Goal: Task Accomplishment & Management: Complete application form

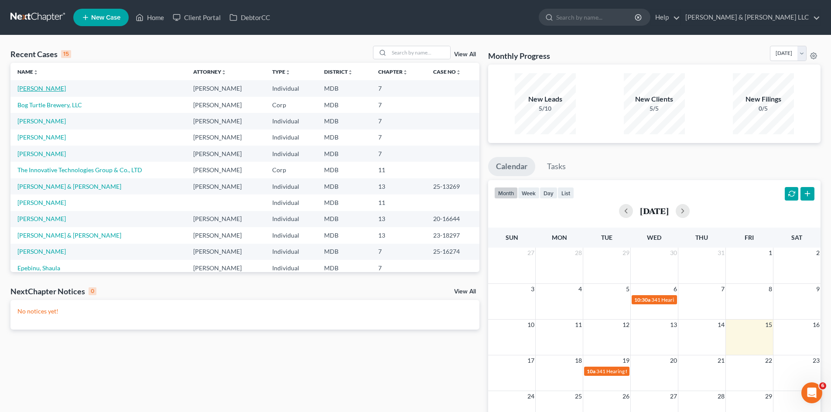
click at [55, 85] on link "[PERSON_NAME]" at bounding box center [41, 88] width 48 height 7
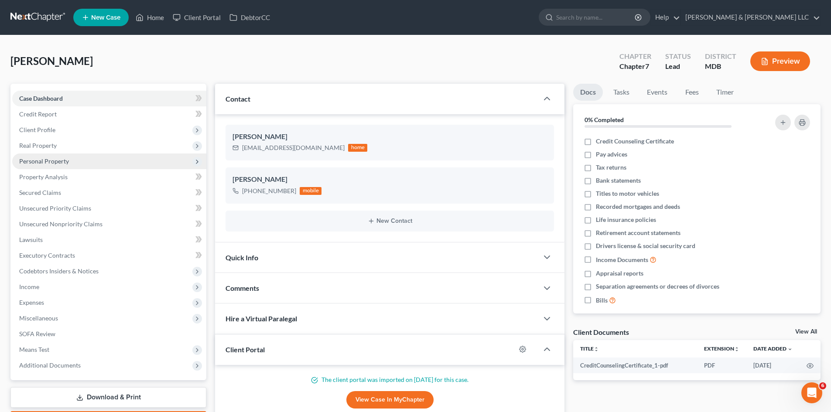
click at [76, 158] on span "Personal Property" at bounding box center [109, 162] width 194 height 16
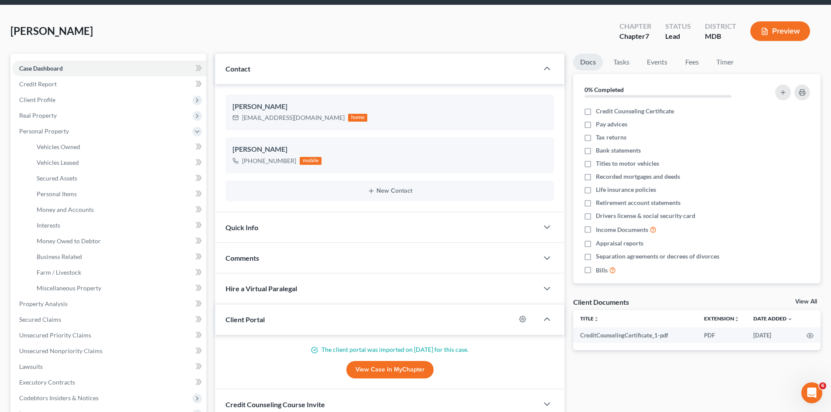
scroll to position [131, 0]
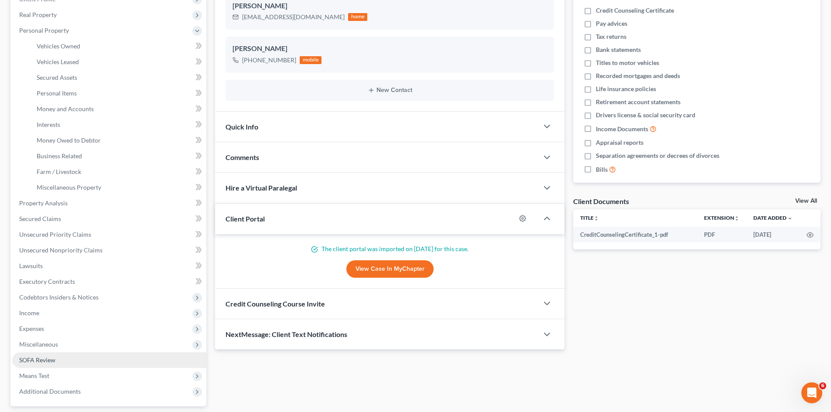
click at [119, 362] on link "SOFA Review" at bounding box center [109, 360] width 194 height 16
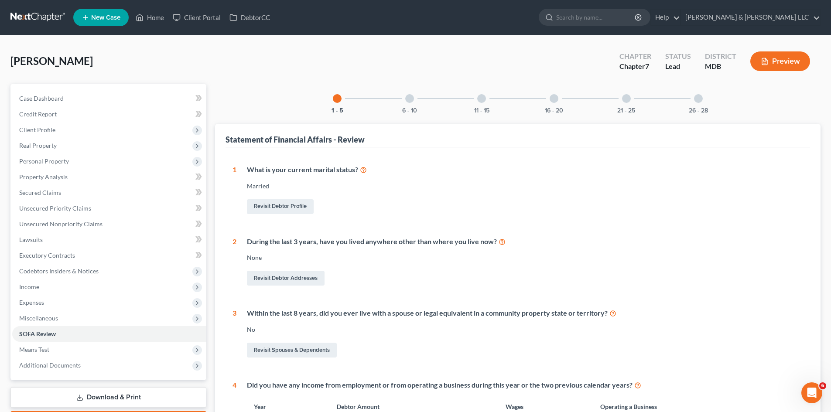
click at [701, 103] on div "26 - 28" at bounding box center [699, 99] width 30 height 30
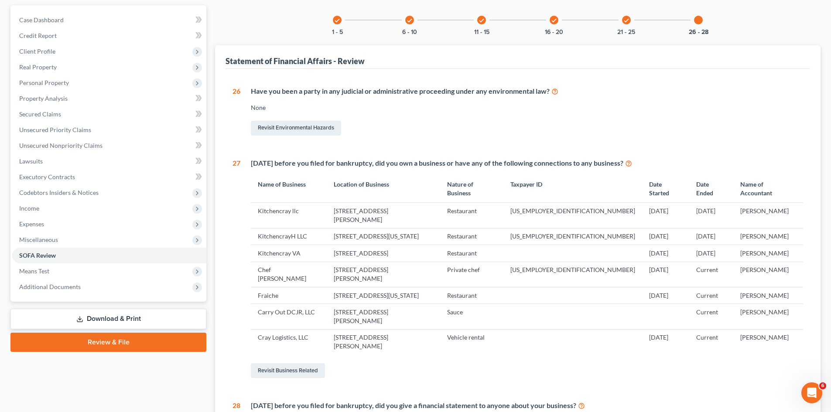
scroll to position [87, 0]
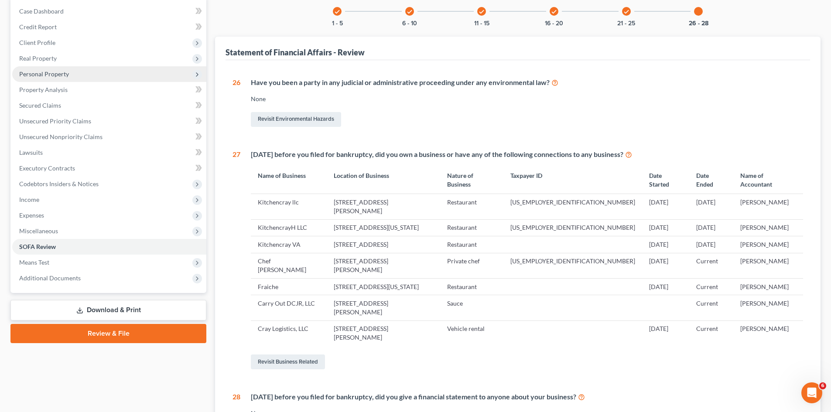
click at [62, 70] on span "Personal Property" at bounding box center [44, 73] width 50 height 7
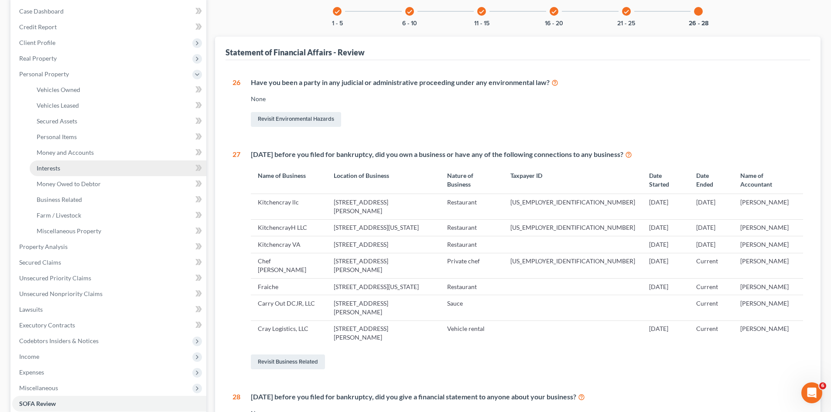
click at [85, 171] on link "Interests" at bounding box center [118, 169] width 177 height 16
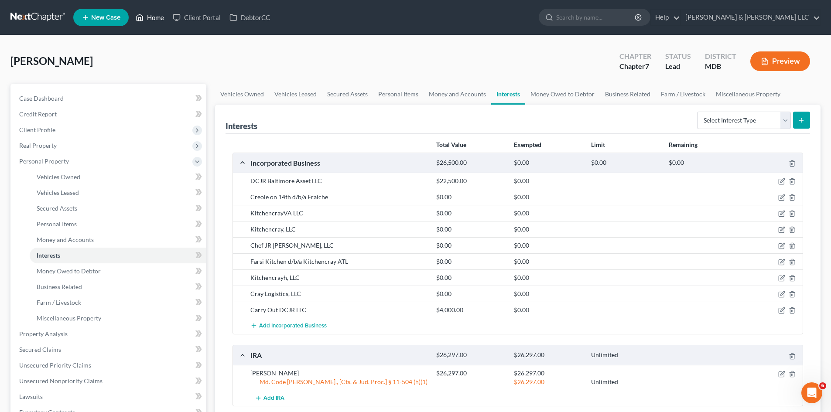
click at [157, 17] on link "Home" at bounding box center [149, 18] width 37 height 16
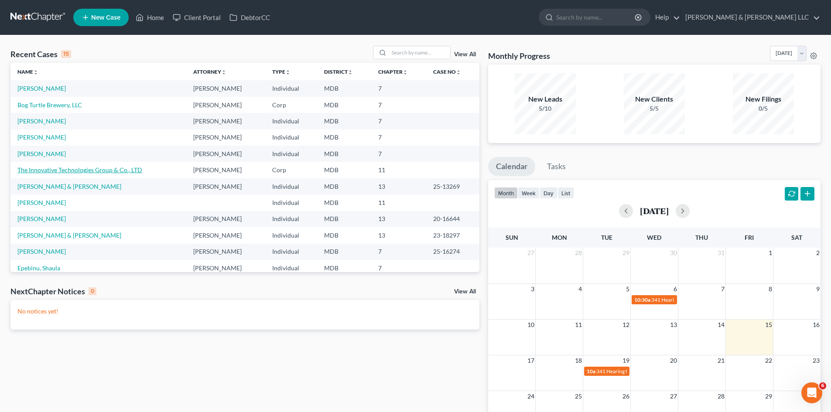
click at [107, 167] on link "The Innovative Technologies Group & Co., LTD" at bounding box center [79, 169] width 125 height 7
select select "9"
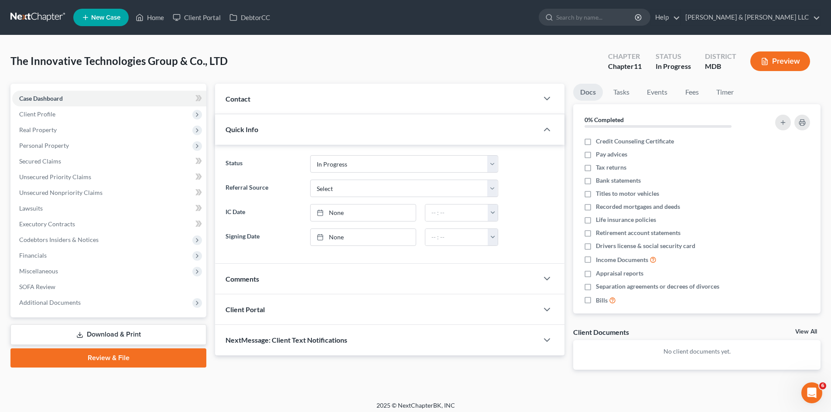
click at [786, 64] on button "Preview" at bounding box center [780, 61] width 60 height 20
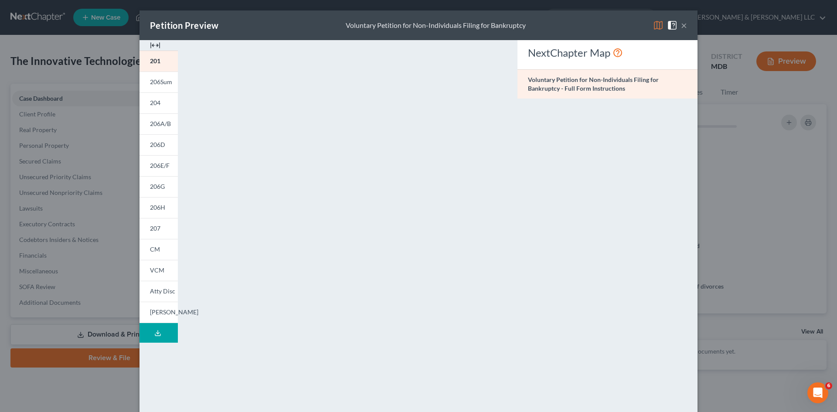
click at [157, 335] on icon at bounding box center [157, 335] width 5 height 2
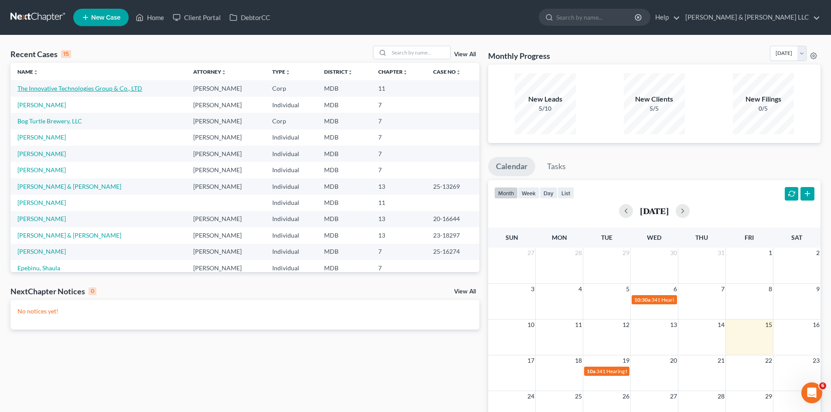
click at [103, 89] on link "The Innovative Technologies Group & Co., LTD" at bounding box center [79, 88] width 125 height 7
select select "9"
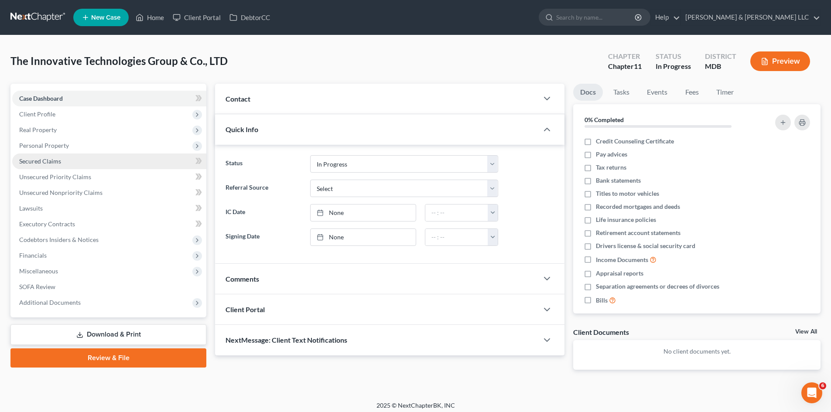
click at [98, 162] on link "Secured Claims" at bounding box center [109, 162] width 194 height 16
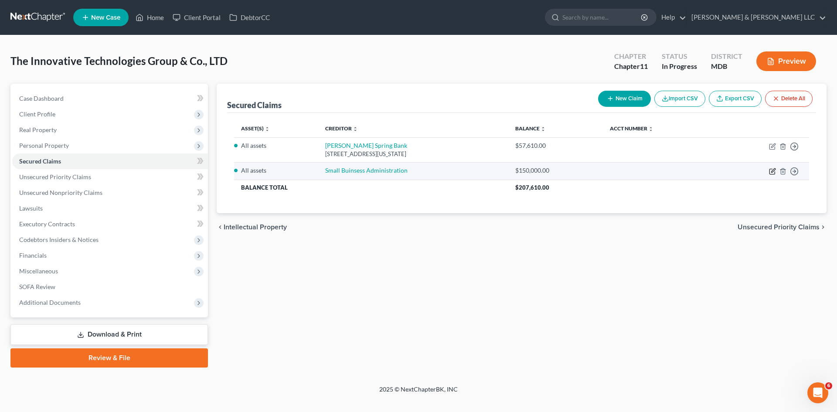
click at [773, 173] on icon "button" at bounding box center [772, 171] width 7 height 7
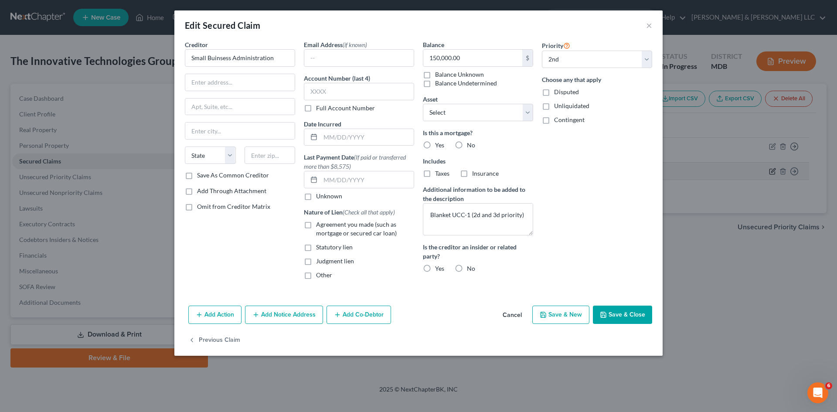
select select "1"
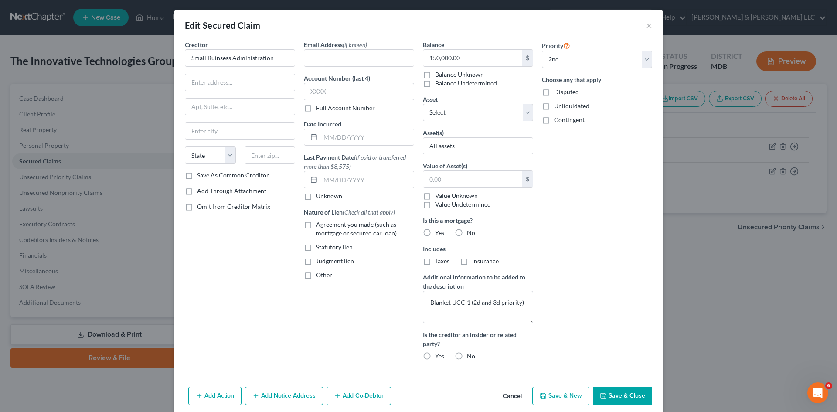
scroll to position [35, 0]
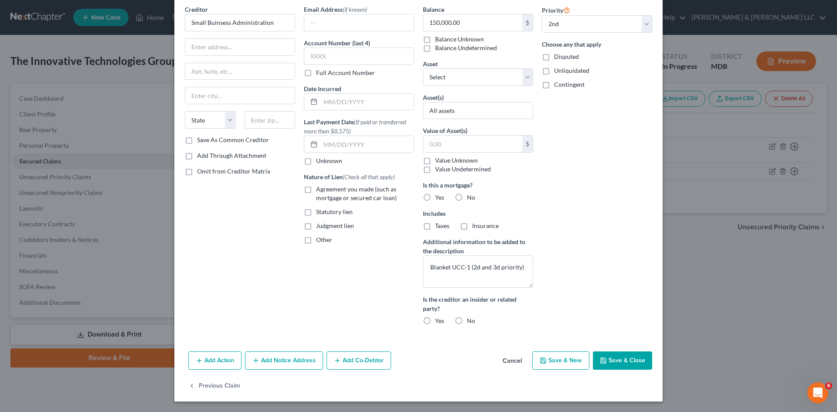
click at [284, 359] on button "Add Notice Address" at bounding box center [284, 361] width 78 height 18
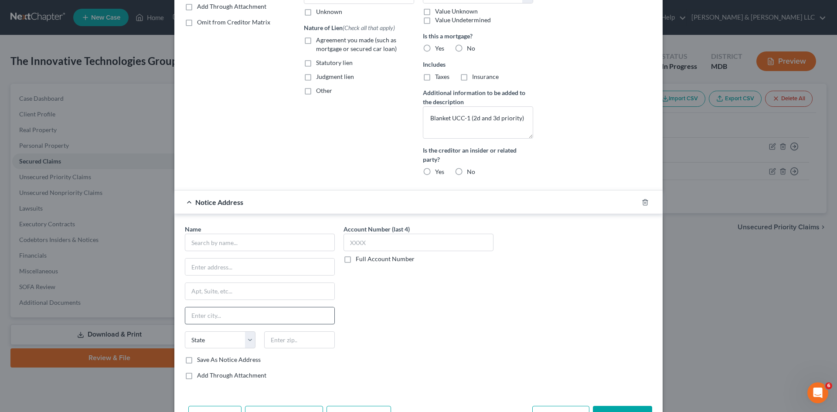
scroll to position [210, 0]
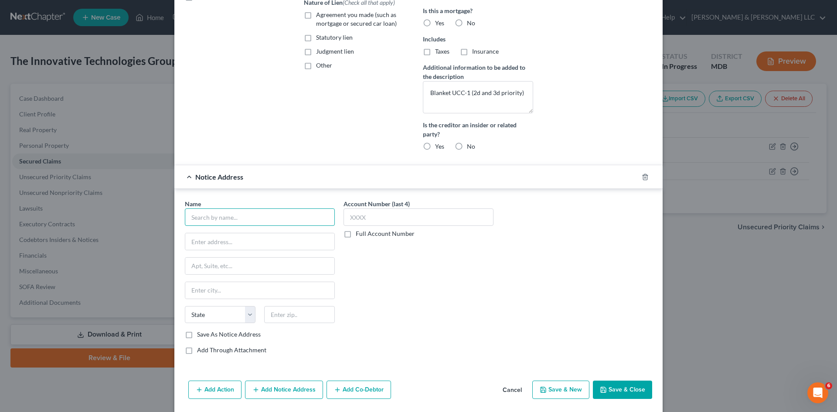
click at [253, 221] on input "text" at bounding box center [260, 217] width 150 height 17
type input "Business Finance Group, Inc."
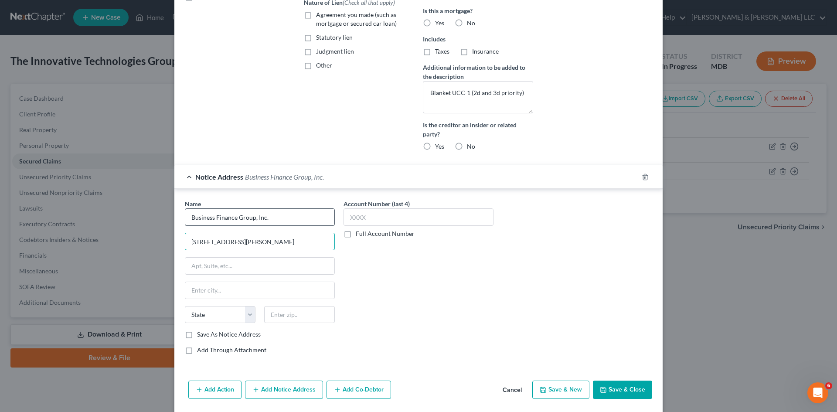
type input "3930 Pender Drive"
type input "Suite 300"
type input "Fairfax"
select select "48"
type input "22030"
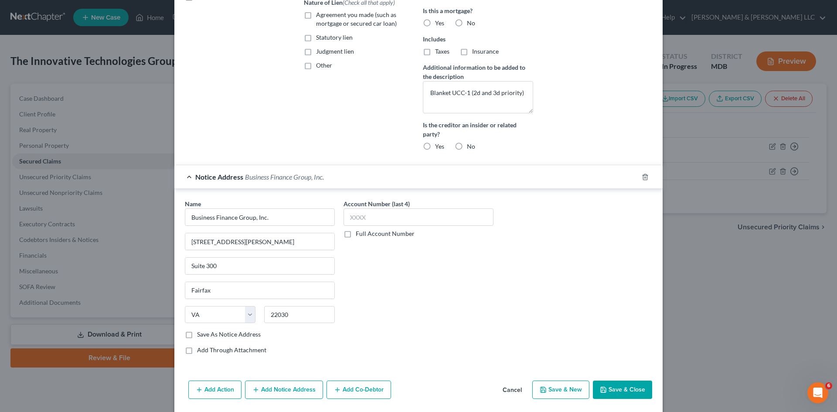
click at [624, 393] on button "Save & Close" at bounding box center [622, 390] width 59 height 18
select select "0"
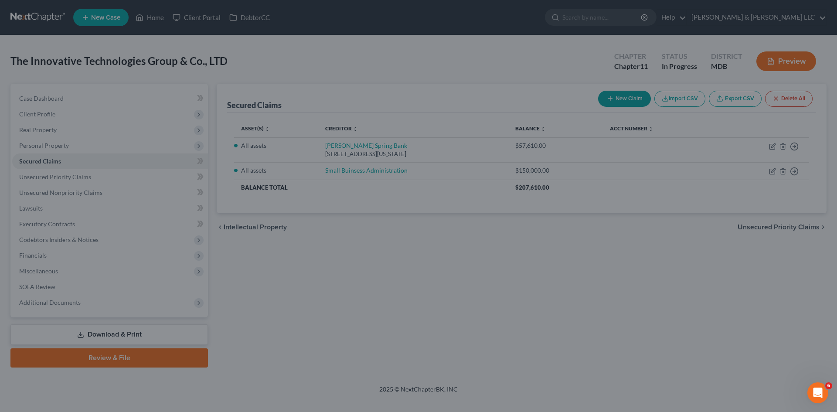
scroll to position [158, 0]
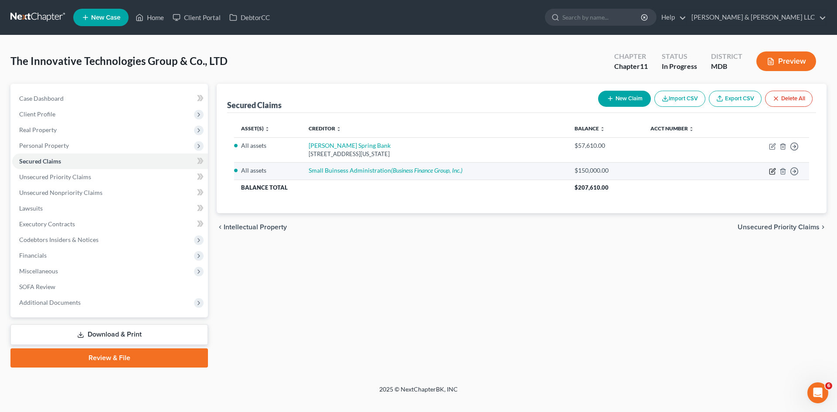
click at [772, 172] on icon "button" at bounding box center [772, 171] width 7 height 7
select select "0"
select select "1"
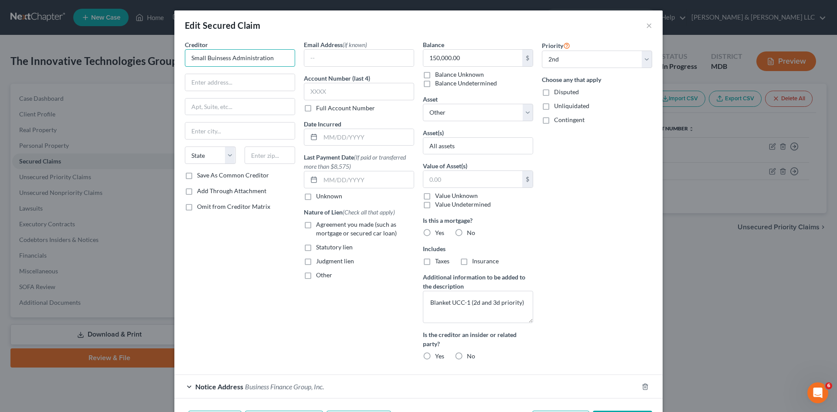
click at [280, 59] on input "Small Buinsess Administration" at bounding box center [240, 57] width 110 height 17
drag, startPoint x: 281, startPoint y: 58, endPoint x: 161, endPoint y: 58, distance: 120.0
click at [161, 60] on div "Edit Secured Claim × Creditor * Small Buinsess Administration State AL AK AR AZ…" at bounding box center [418, 206] width 837 height 412
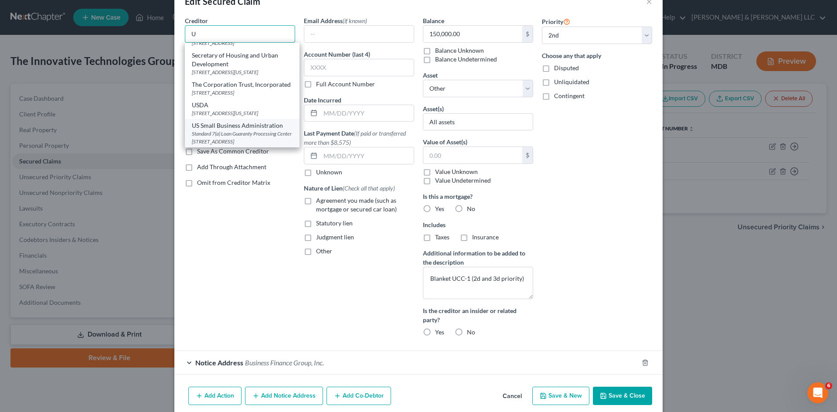
scroll to position [44, 0]
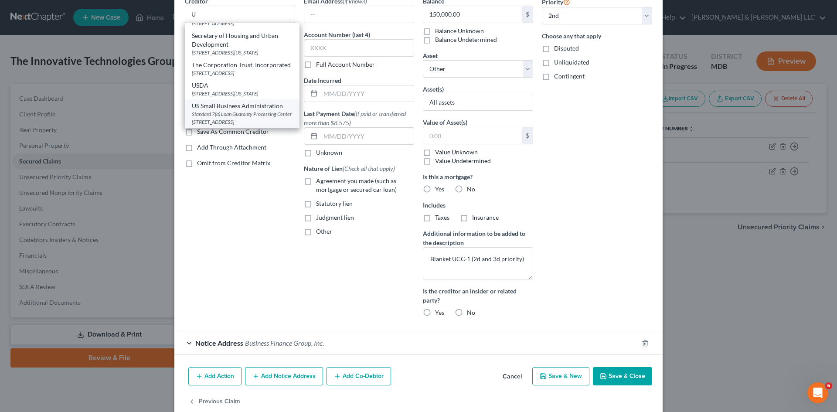
click at [254, 110] on div "Standard 7(a) Loan Guaranty Processing Center 6501 Sylvan Road, Ste. 122, Citru…" at bounding box center [242, 117] width 101 height 15
type input "US Small Business Administration"
type input "Standard 7(a) Loan Guaranty Processing Center"
type input "6501 Sylvan Road, Ste. 122"
type input "Citrus Heights"
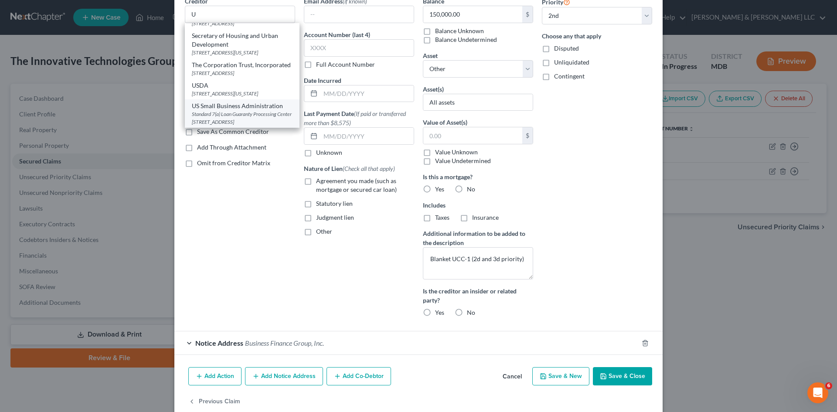
select select "4"
type input "95610"
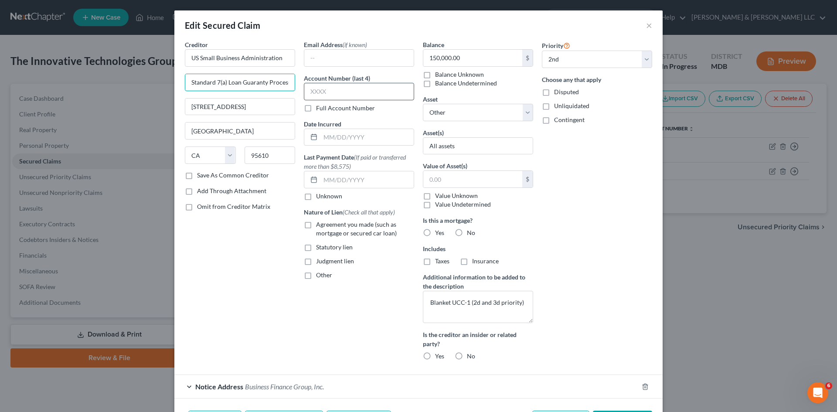
scroll to position [0, 29]
drag, startPoint x: 186, startPoint y: 81, endPoint x: 402, endPoint y: 92, distance: 216.2
click at [402, 92] on div "Creditor * US Small Business Administration Standard 7(a) Loan Guaranty Process…" at bounding box center [419, 204] width 476 height 328
type input "City Crescent Building"
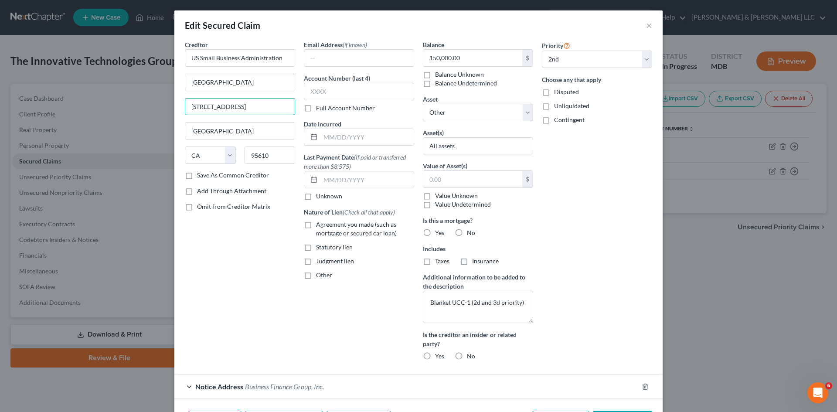
drag, startPoint x: 270, startPoint y: 101, endPoint x: 99, endPoint y: 102, distance: 171.0
click at [99, 102] on div "Edit Secured Claim × Creditor * US Small Business Administration City Crescent …" at bounding box center [418, 206] width 837 height 412
type input "10 S. Howard Street"
type input "Baltimore"
select select "21"
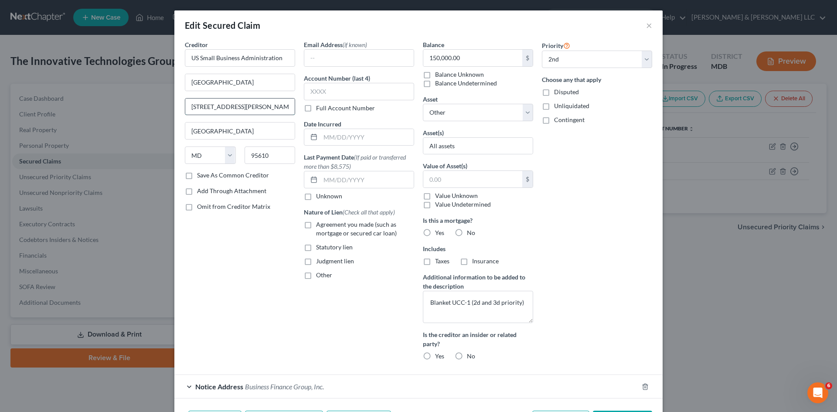
drag, startPoint x: 263, startPoint y: 101, endPoint x: 253, endPoint y: 103, distance: 9.7
click at [261, 103] on input "10 S. Howard Street" at bounding box center [239, 107] width 109 height 17
type input "Citrus Heights"
select select "4"
type input "10 S. Howard Street, Suite 6220"
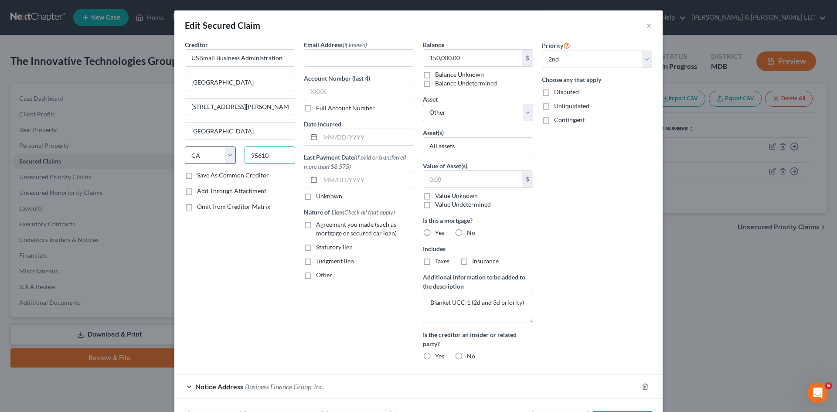
drag, startPoint x: 274, startPoint y: 153, endPoint x: 229, endPoint y: 161, distance: 45.8
click at [229, 162] on div "State AL AK AR AZ CA CO CT DE DC FL GA GU HI ID IL IN IA KS KY LA ME MD MA MI M…" at bounding box center [240, 159] width 119 height 24
type input "21201"
type input "Baltimore"
select select "21"
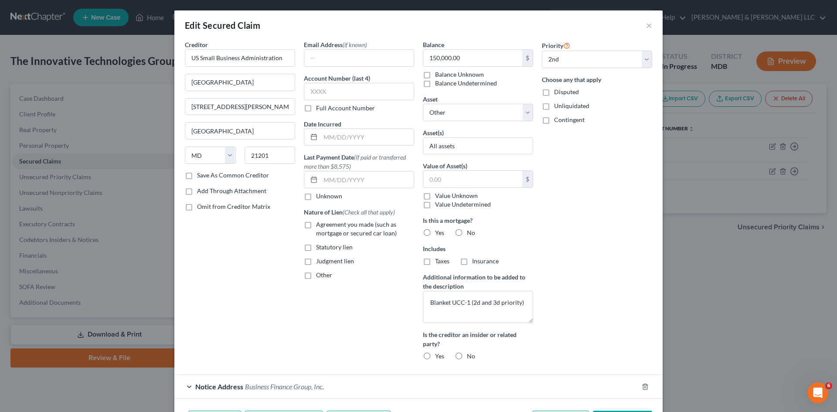
click at [578, 208] on div "Priority Select 1st 2nd 3rd 4th 5th 6th 7th 8th 9th 10th 11th 12th 13th 14th 15…" at bounding box center [597, 204] width 119 height 328
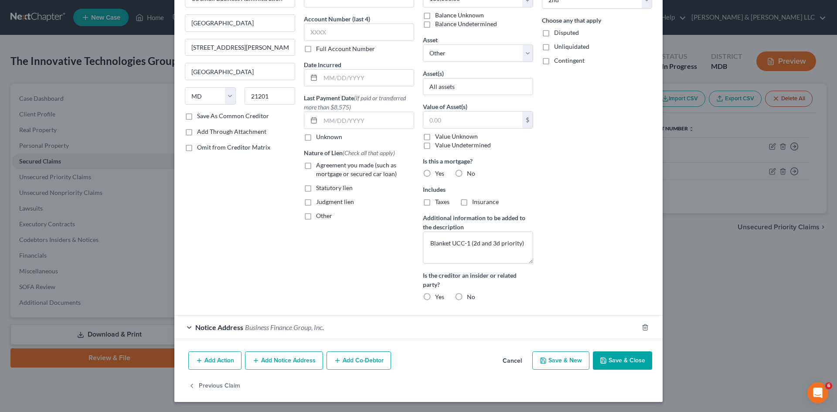
scroll to position [60, 0]
click at [278, 359] on button "Add Notice Address" at bounding box center [284, 360] width 78 height 18
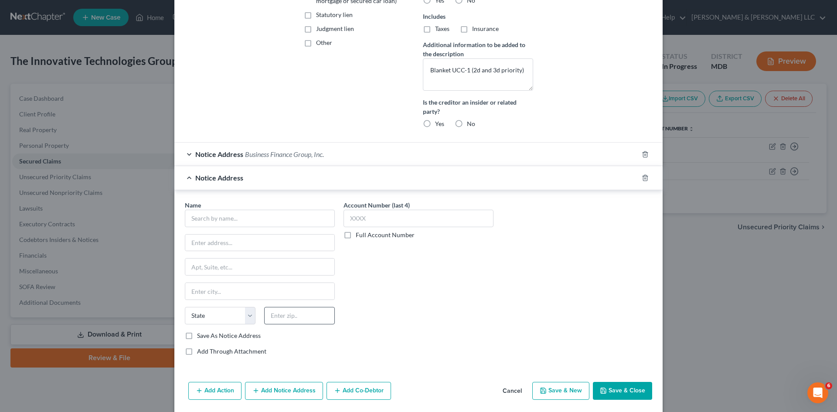
scroll to position [263, 0]
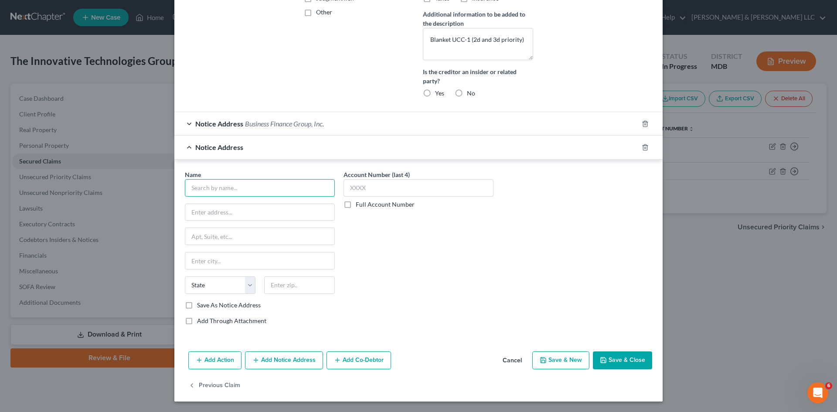
click at [262, 185] on input "text" at bounding box center [260, 187] width 150 height 17
click at [241, 185] on input "Un" at bounding box center [260, 187] width 150 height 17
type input "U"
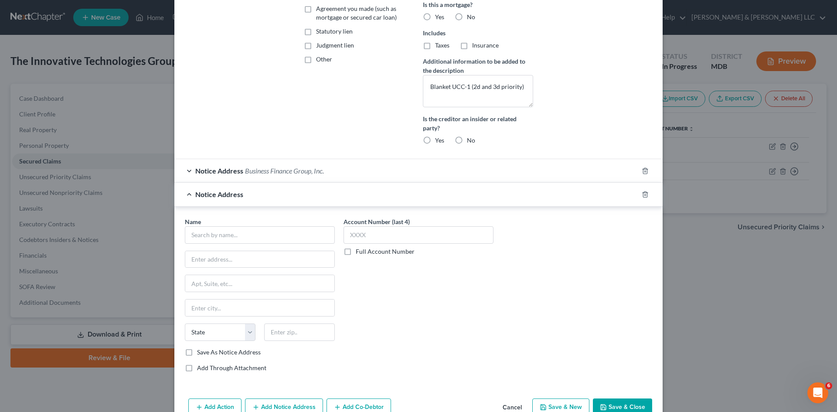
scroll to position [0, 0]
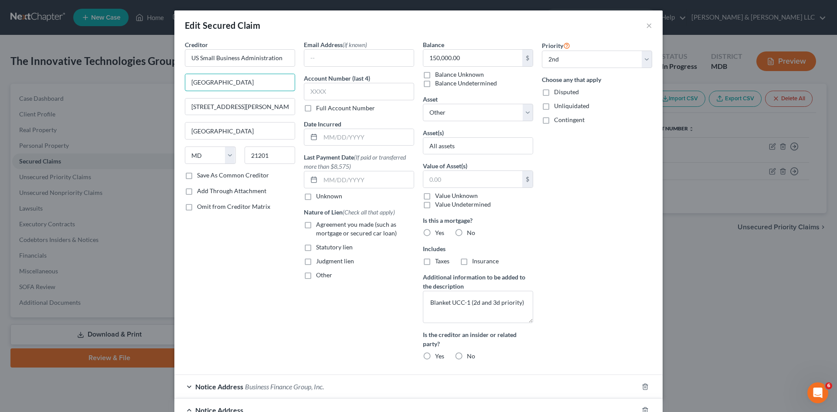
drag, startPoint x: 267, startPoint y: 84, endPoint x: 152, endPoint y: 88, distance: 114.8
click at [152, 88] on div "Edit Secured Claim × Creditor * US Small Business Administration City Crescent …" at bounding box center [418, 206] width 837 height 412
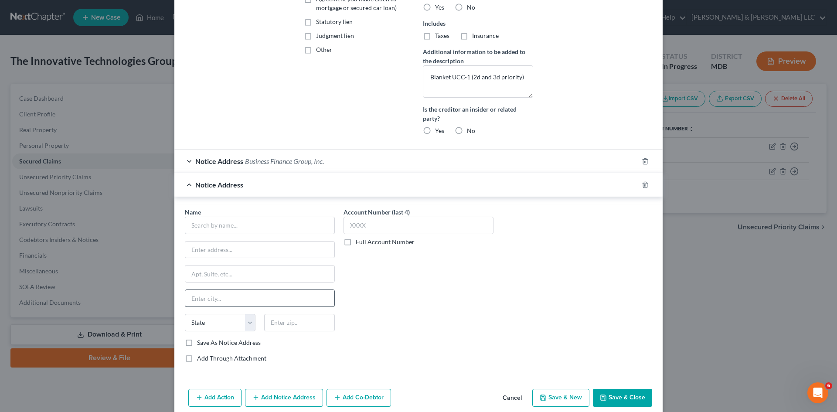
scroll to position [263, 0]
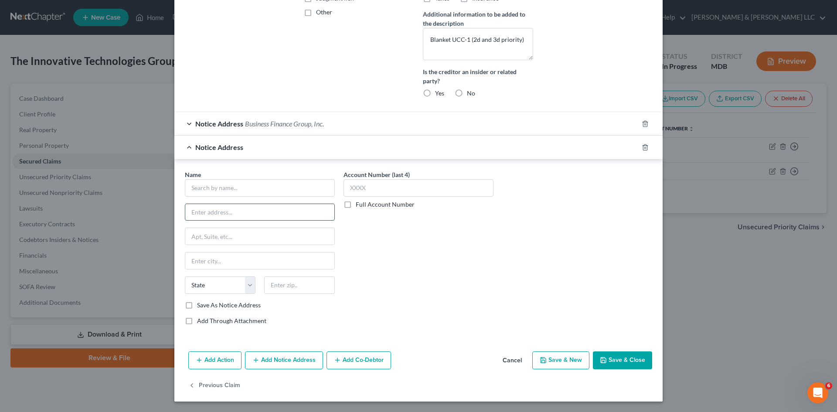
click at [253, 218] on input "text" at bounding box center [259, 212] width 149 height 17
paste input "City Crescent Building"
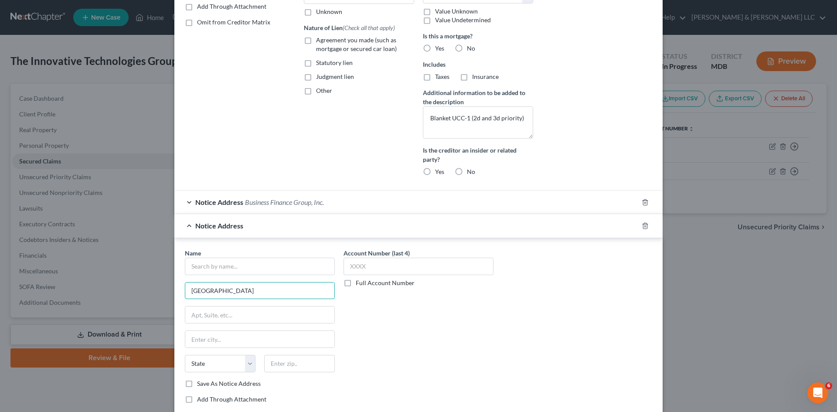
scroll to position [0, 0]
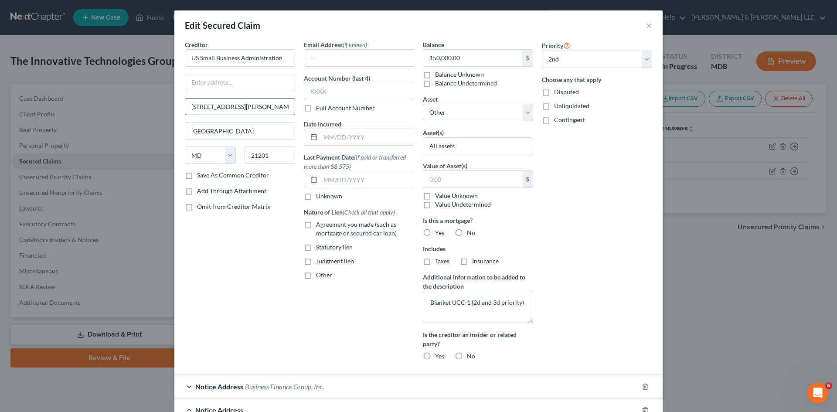
type input "City Crescent Building"
drag, startPoint x: 280, startPoint y: 105, endPoint x: 134, endPoint y: 110, distance: 145.8
click at [134, 110] on div "Edit Secured Claim × Creditor * US Small Business Administration 10 S. Howard S…" at bounding box center [418, 206] width 837 height 412
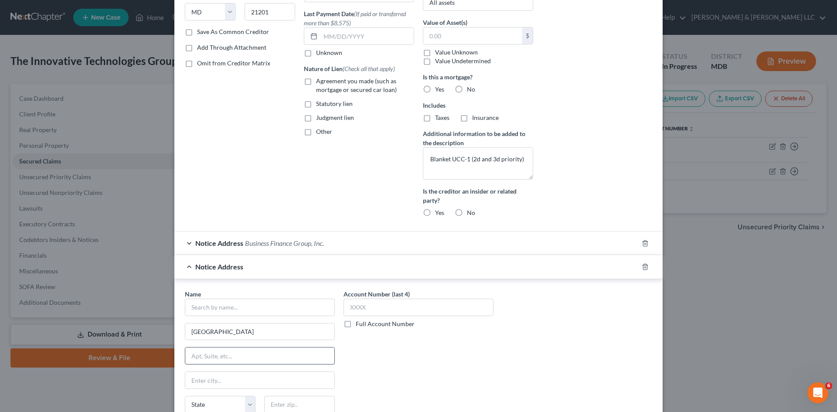
scroll to position [263, 0]
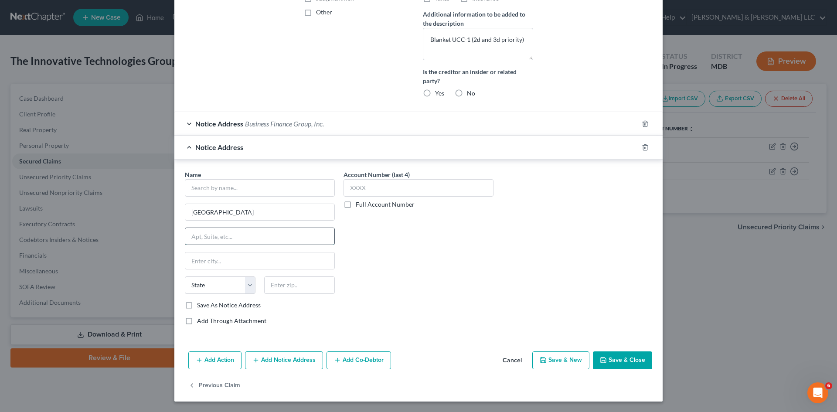
click at [229, 242] on input "text" at bounding box center [259, 236] width 149 height 17
paste input "10 S. Howard Street, Suite 6220"
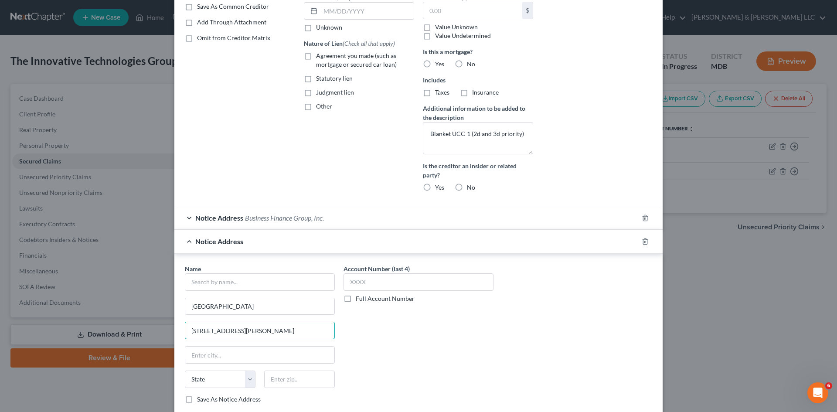
scroll to position [0, 0]
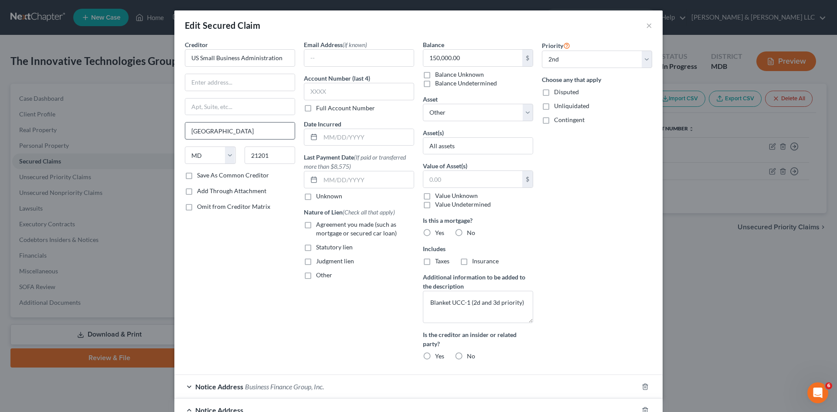
type input "10 S. Howard Street, Suite 6220"
drag, startPoint x: 246, startPoint y: 131, endPoint x: 109, endPoint y: 139, distance: 136.3
click at [109, 139] on div "Edit Secured Claim × Creditor * US Small Business Administration Baltimore Stat…" at bounding box center [418, 206] width 837 height 412
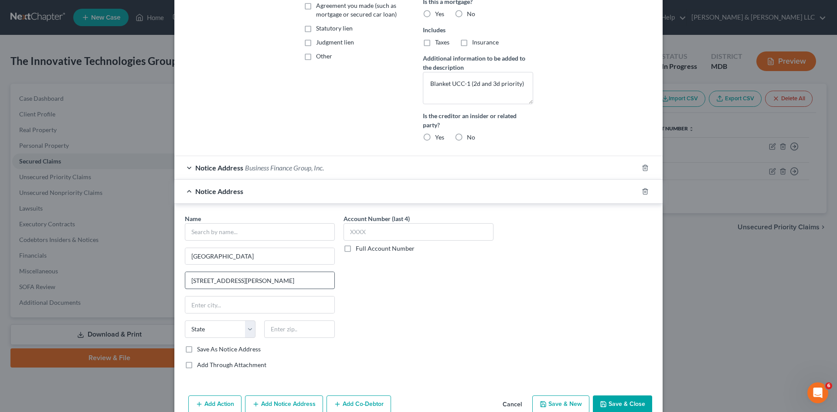
scroll to position [263, 0]
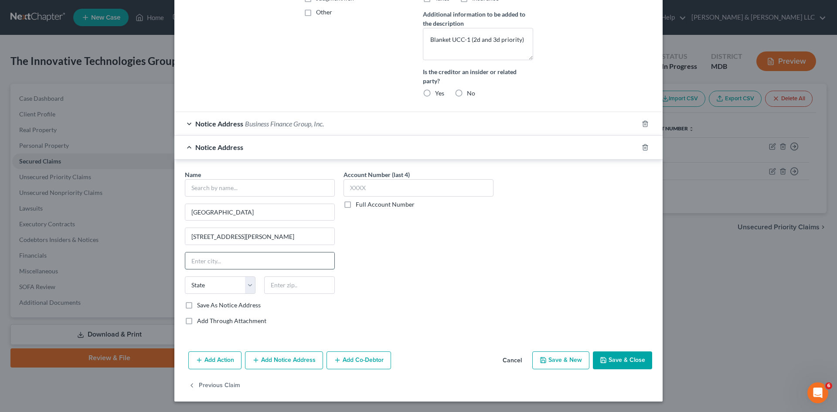
click at [251, 256] on input "text" at bounding box center [259, 261] width 149 height 17
paste input "Baltimore"
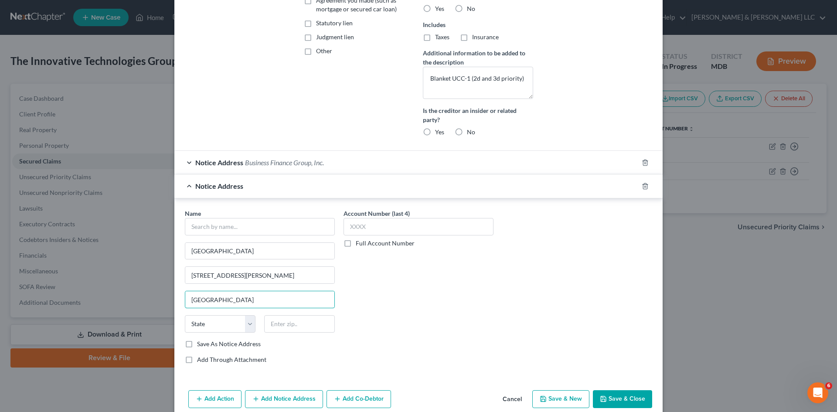
scroll to position [0, 0]
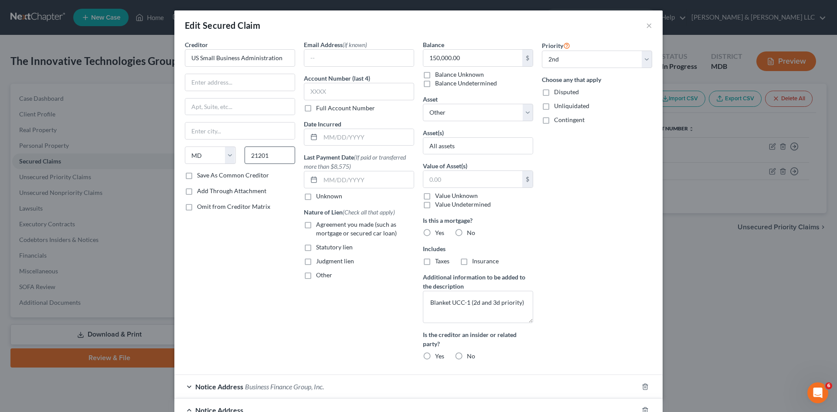
type input "Baltimore"
drag, startPoint x: 266, startPoint y: 157, endPoint x: 225, endPoint y: 163, distance: 41.5
click at [212, 154] on div "State AL AK AR AZ CA CO CT DE DC FL GA GU HI ID IL IN IA KS KY LA ME MD MA MI M…" at bounding box center [240, 159] width 119 height 24
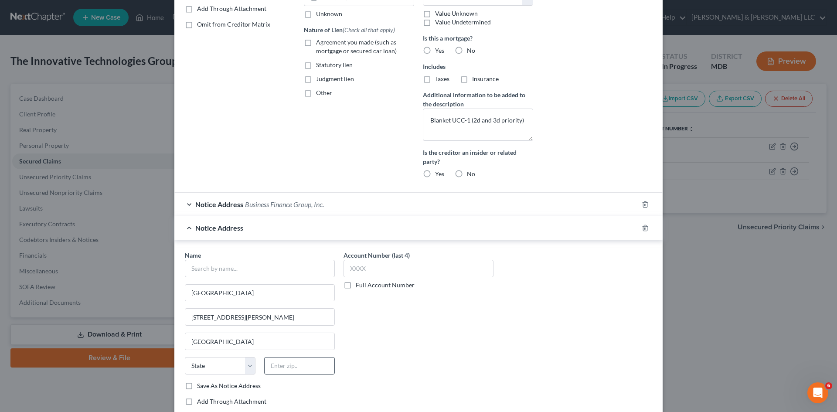
scroll to position [263, 0]
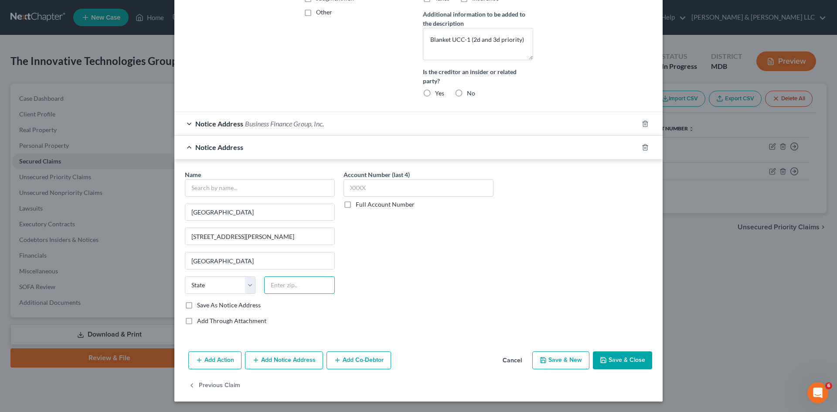
click at [304, 285] on input "text" at bounding box center [299, 285] width 71 height 17
paste input "21201"
type input "21201"
click at [242, 285] on select "State AL AK AR AZ CA CO CT DE DC FL GA GU HI ID IL IN IA KS KY LA ME MD MA MI M…" at bounding box center [220, 285] width 71 height 17
select select "21"
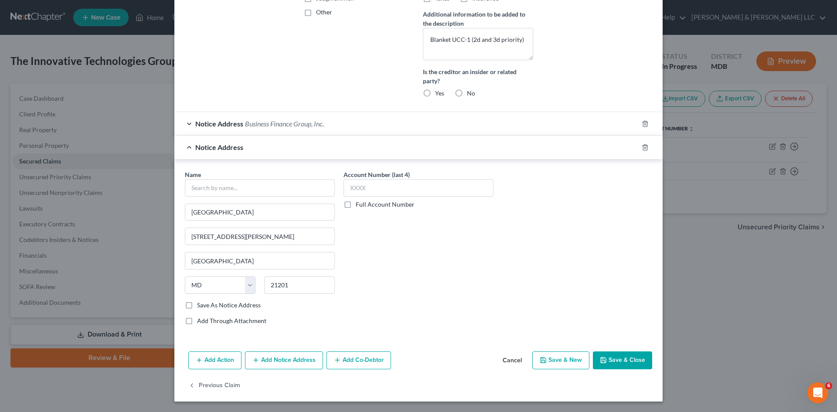
click at [382, 273] on div "Account Number (last 4) Full Account Number" at bounding box center [418, 251] width 159 height 162
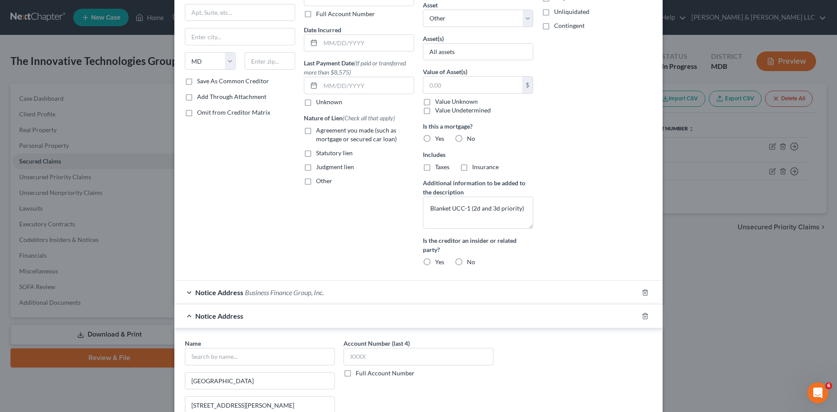
scroll to position [0, 0]
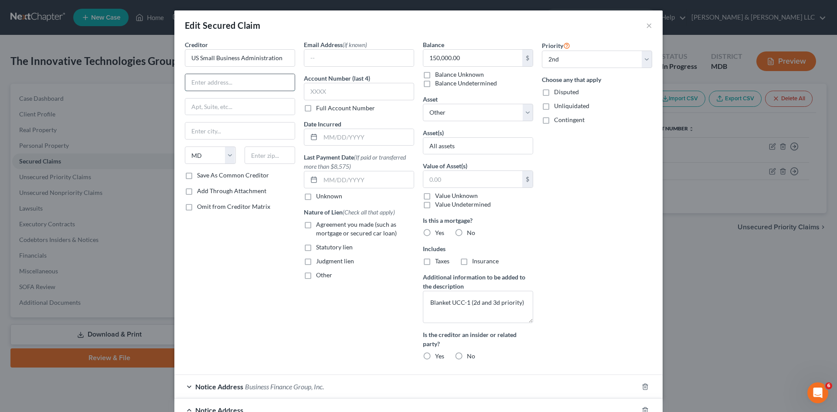
click at [218, 84] on input "text" at bounding box center [239, 82] width 109 height 17
type input "403 3rd Street SW"
click at [236, 129] on input "text" at bounding box center [239, 131] width 109 height 17
type input "Washington"
click at [228, 155] on select "State AL AK AR AZ CA CO CT DE DC FL GA GU HI ID IL IN IA KS KY LA ME MD MA MI M…" at bounding box center [210, 155] width 51 height 17
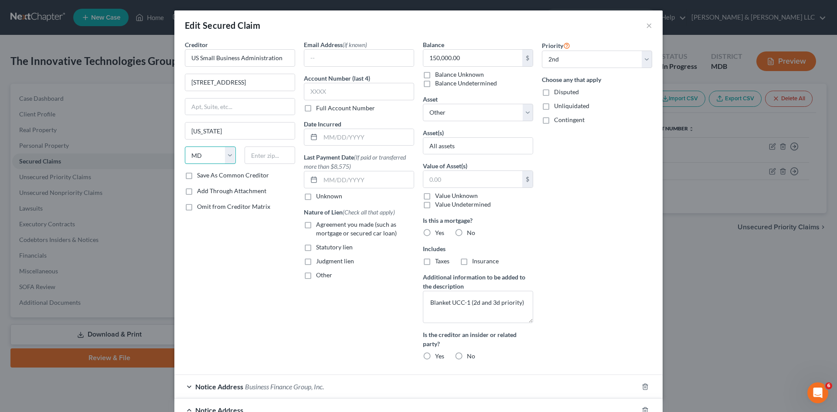
select select "8"
click at [185, 147] on select "State AL AK AR AZ CA CO CT DE DC FL GA GU HI ID IL IN IA KS KY LA ME MD MA MI M…" at bounding box center [210, 155] width 51 height 17
click at [263, 161] on input "text" at bounding box center [270, 155] width 51 height 17
type input "20416"
click at [599, 232] on div "Priority Select 1st 2nd 3rd 4th 5th 6th 7th 8th 9th 10th 11th 12th 13th 14th 15…" at bounding box center [597, 204] width 119 height 328
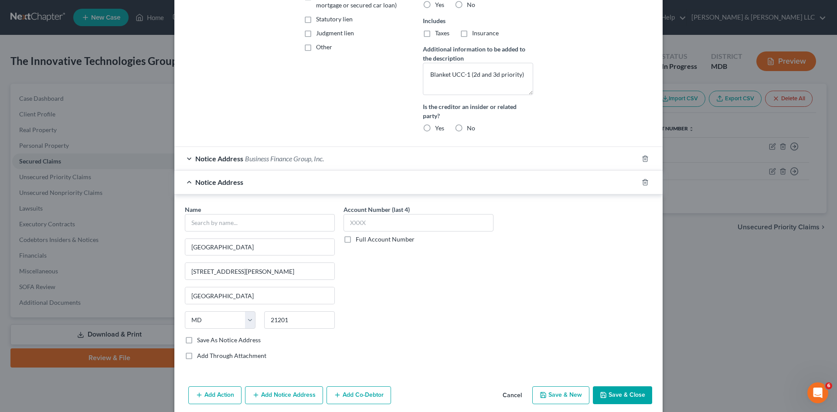
scroll to position [263, 0]
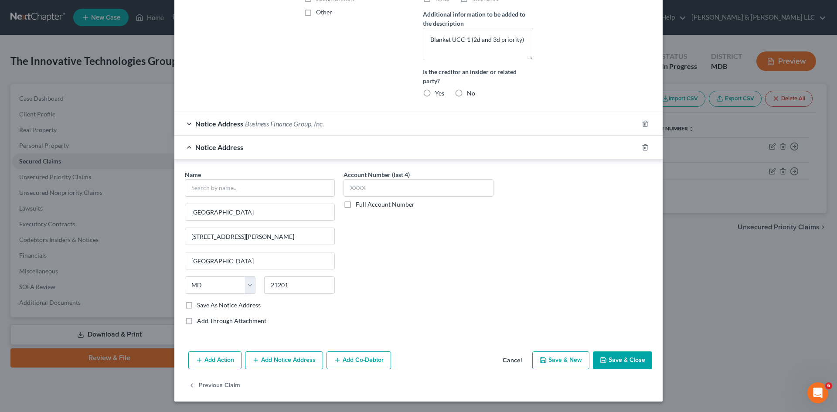
click at [625, 361] on button "Save & Close" at bounding box center [622, 361] width 59 height 18
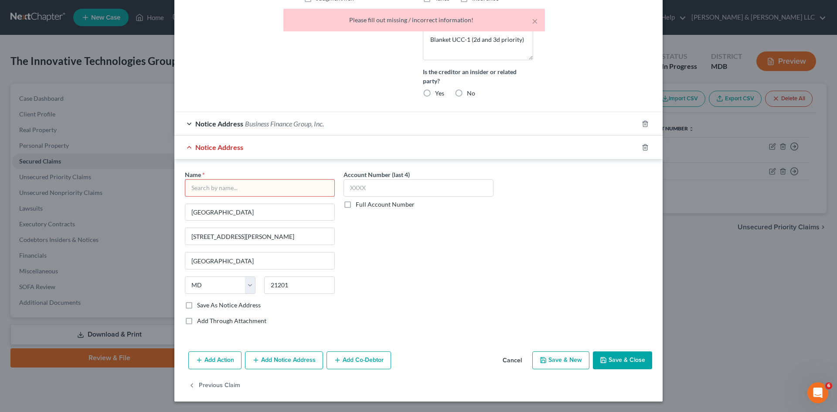
drag, startPoint x: 242, startPoint y: 177, endPoint x: 239, endPoint y: 190, distance: 13.3
click at [242, 177] on div "Name *" at bounding box center [260, 183] width 150 height 27
click at [238, 191] on input "text" at bounding box center [260, 187] width 150 height 17
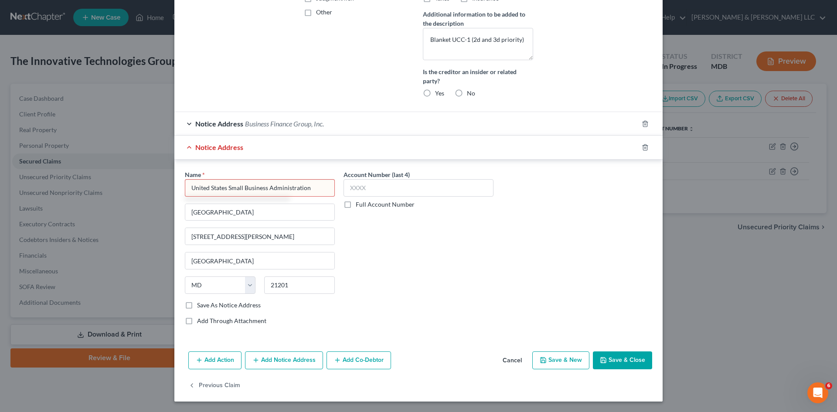
type input "United States Small Business Administration"
click at [638, 355] on button "Save & Close" at bounding box center [622, 361] width 59 height 18
select select
select select "0"
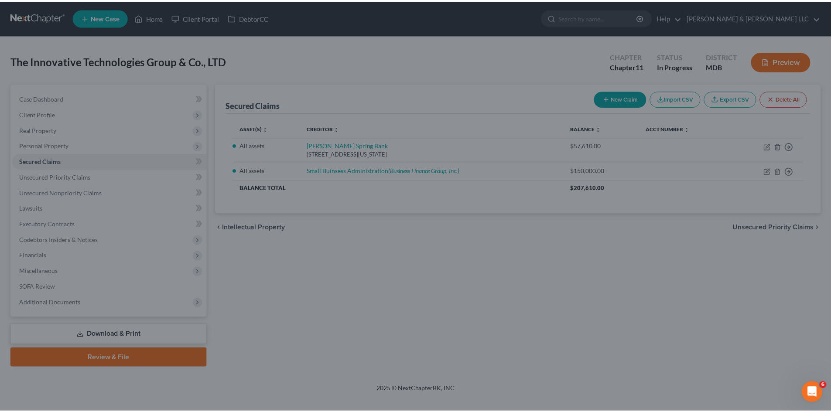
scroll to position [182, 0]
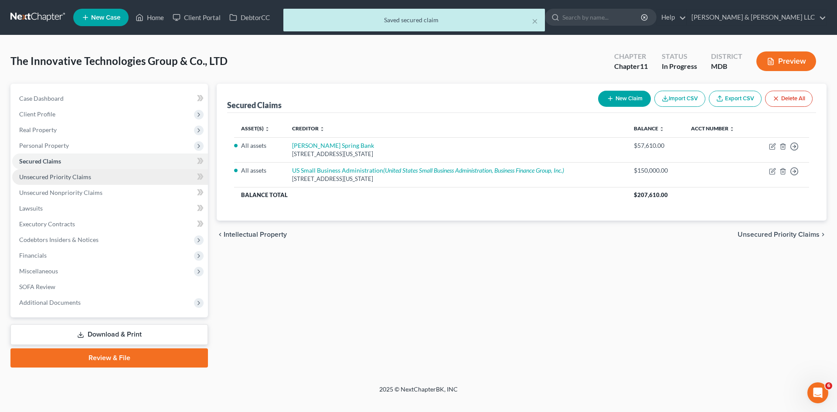
click at [113, 176] on link "Unsecured Priority Claims" at bounding box center [110, 177] width 196 height 16
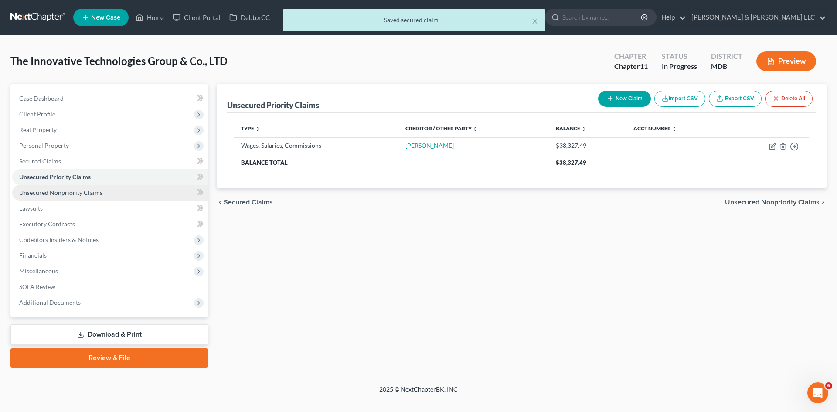
click at [116, 191] on link "Unsecured Nonpriority Claims" at bounding box center [110, 193] width 196 height 16
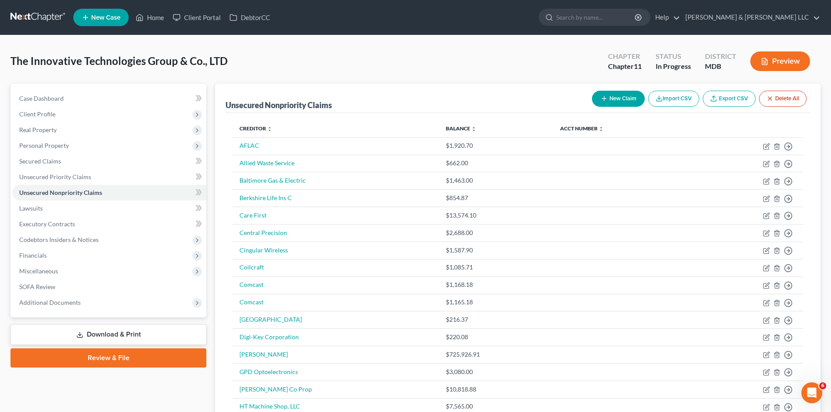
click at [435, 53] on div "The Innovative Technologies Group & Co., LTD Upgraded Chapter Chapter 11 Status…" at bounding box center [415, 65] width 810 height 38
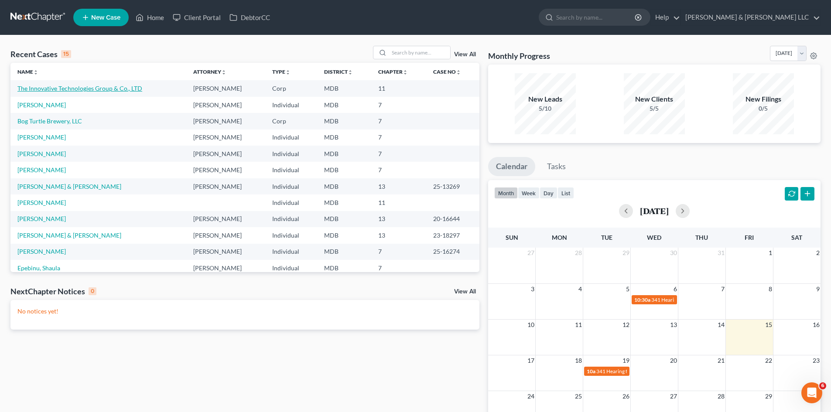
click at [91, 90] on link "The Innovative Technologies Group & Co., LTD" at bounding box center [79, 88] width 125 height 7
select select "9"
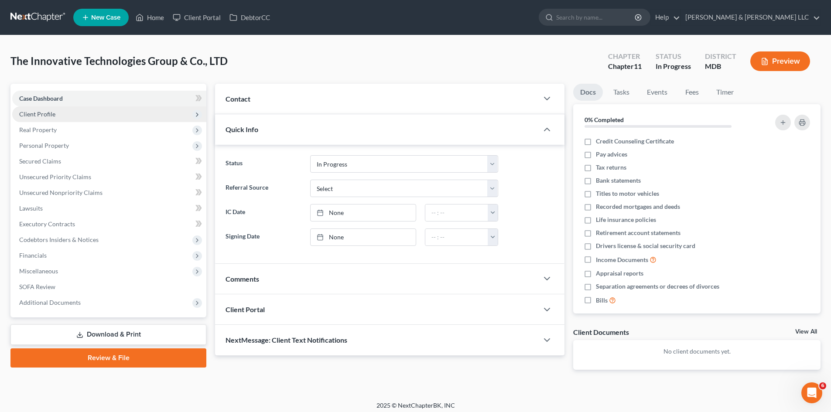
click at [67, 116] on span "Client Profile" at bounding box center [109, 114] width 194 height 16
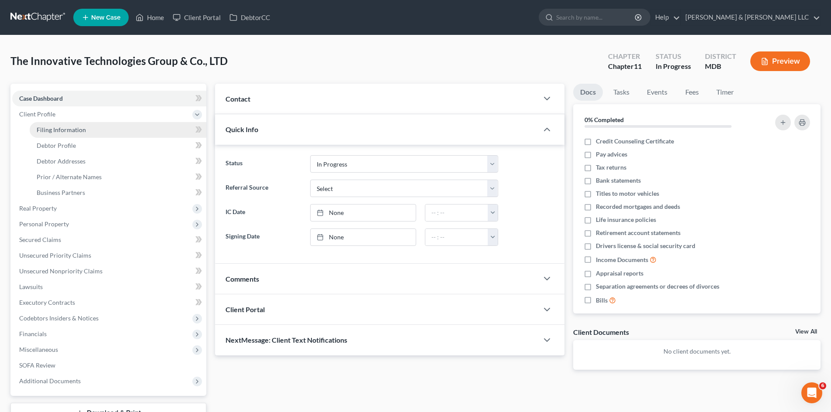
click at [75, 131] on span "Filing Information" at bounding box center [61, 129] width 49 height 7
select select "3"
select select "1"
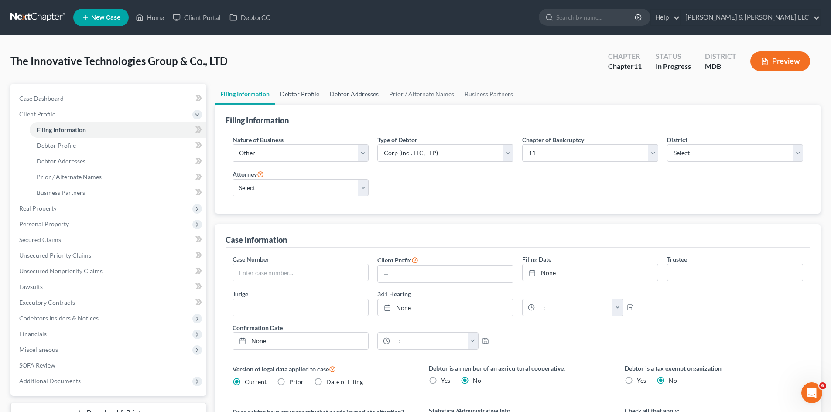
drag, startPoint x: 301, startPoint y: 92, endPoint x: 332, endPoint y: 90, distance: 31.9
click at [301, 92] on link "Debtor Profile" at bounding box center [300, 94] width 50 height 21
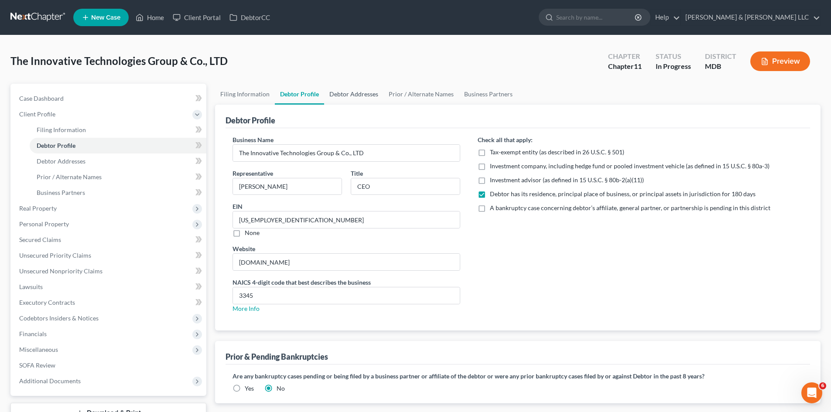
click at [364, 94] on link "Debtor Addresses" at bounding box center [353, 94] width 59 height 21
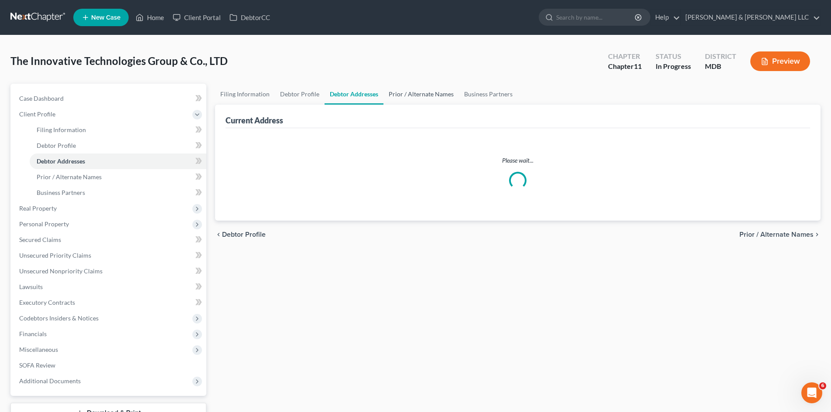
click at [413, 96] on link "Prior / Alternate Names" at bounding box center [420, 94] width 75 height 21
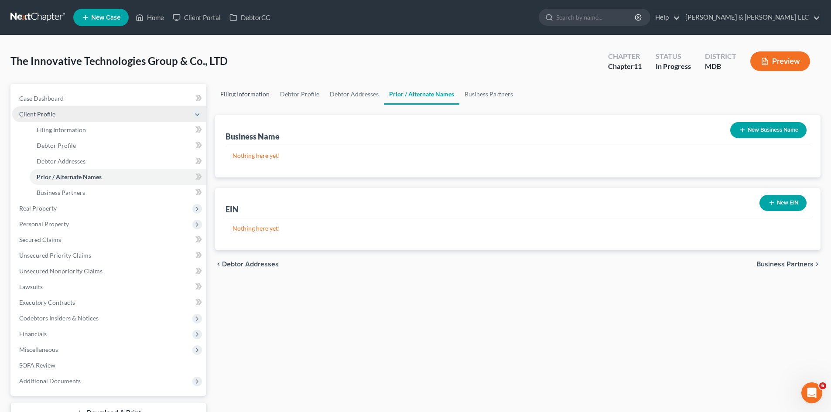
click at [245, 93] on link "Filing Information" at bounding box center [245, 94] width 60 height 21
select select "3"
select select "1"
select select "38"
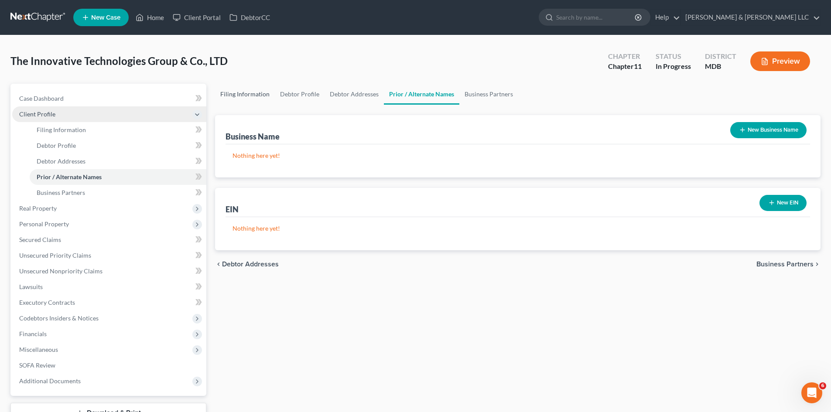
select select "0"
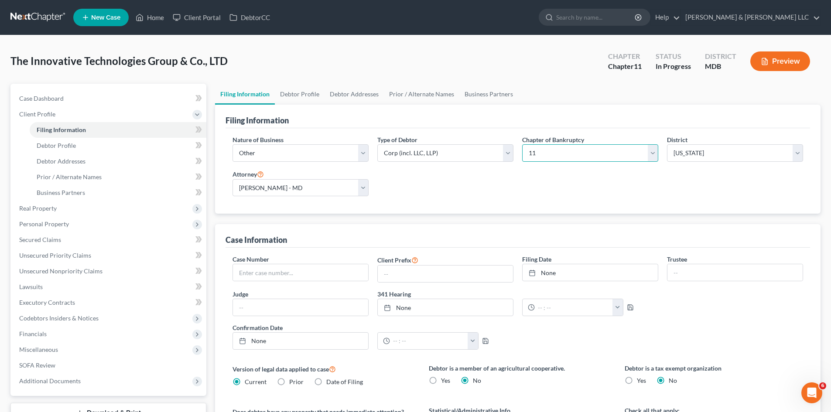
click at [619, 156] on select "Select 7 11 12" at bounding box center [590, 152] width 136 height 17
click at [619, 155] on select "Select 7 11 12" at bounding box center [590, 152] width 136 height 17
click at [86, 276] on link "Unsecured Nonpriority Claims" at bounding box center [109, 271] width 194 height 16
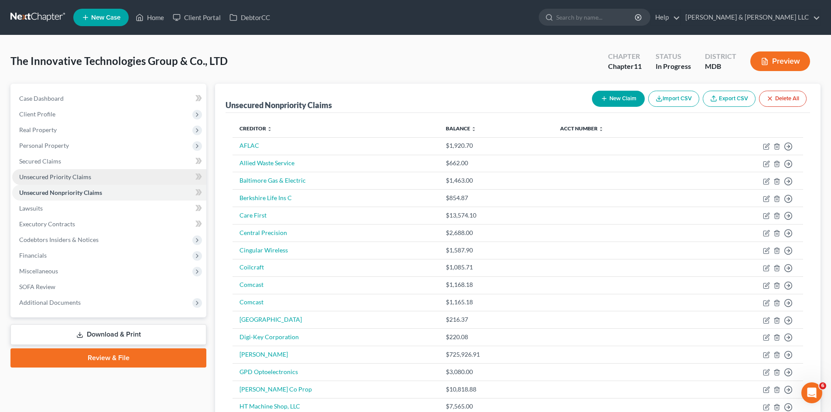
click at [114, 176] on link "Unsecured Priority Claims" at bounding box center [109, 177] width 194 height 16
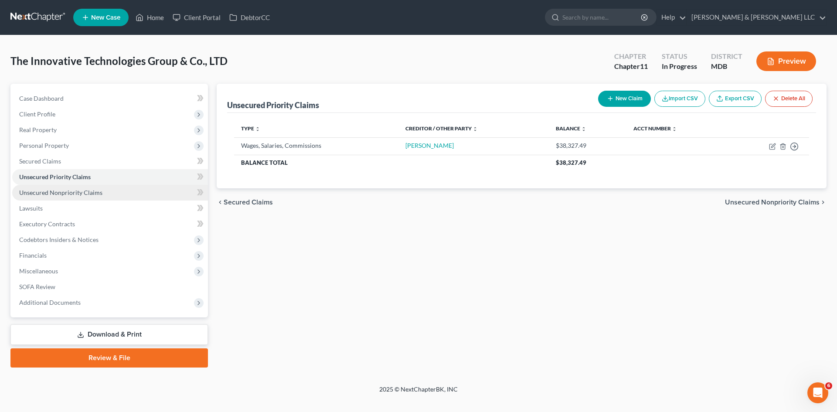
click at [100, 191] on span "Unsecured Nonpriority Claims" at bounding box center [60, 192] width 83 height 7
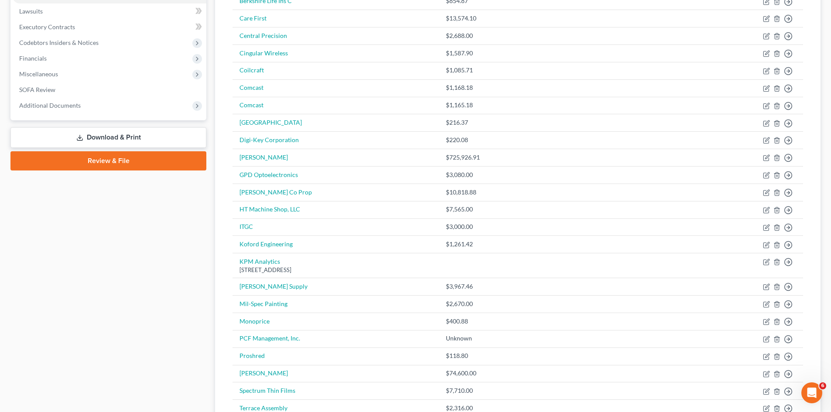
scroll to position [349, 0]
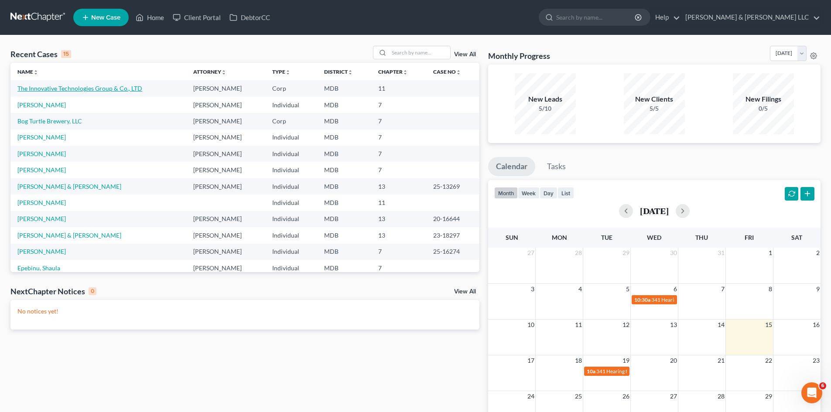
click at [111, 85] on link "The Innovative Technologies Group & Co., LTD" at bounding box center [79, 88] width 125 height 7
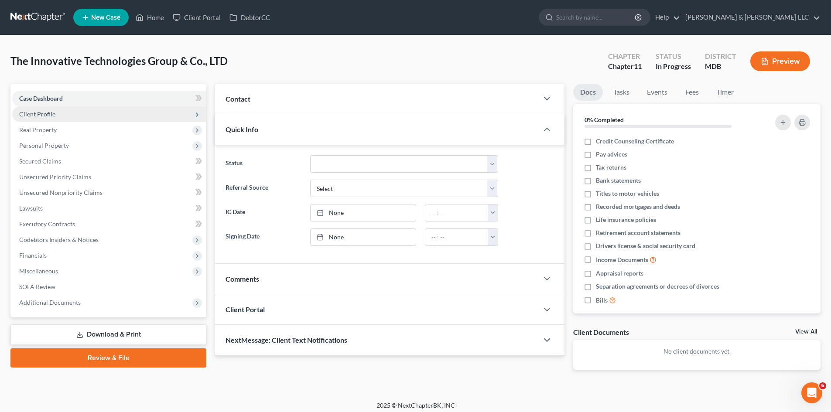
click at [73, 116] on span "Client Profile" at bounding box center [109, 114] width 194 height 16
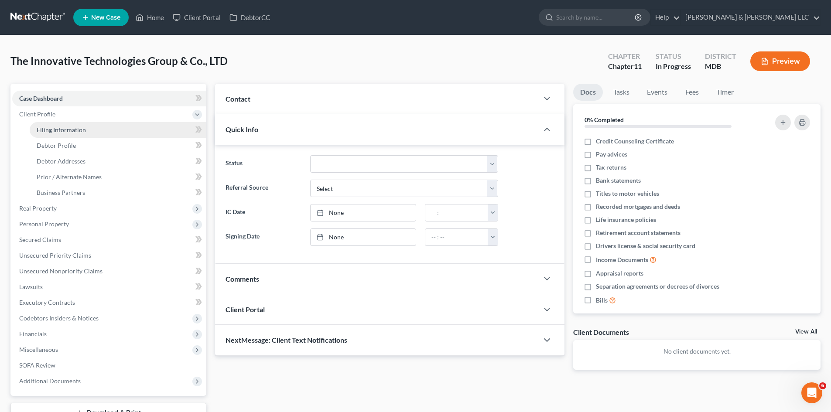
click at [98, 133] on link "Filing Information" at bounding box center [118, 130] width 177 height 16
select select "3"
select select "1"
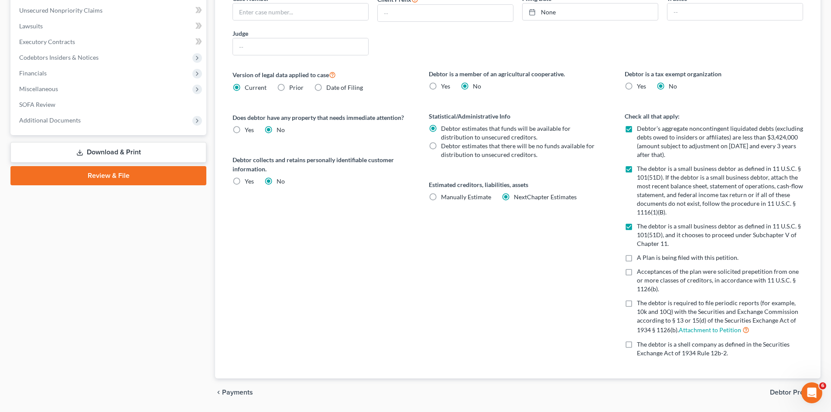
scroll to position [262, 0]
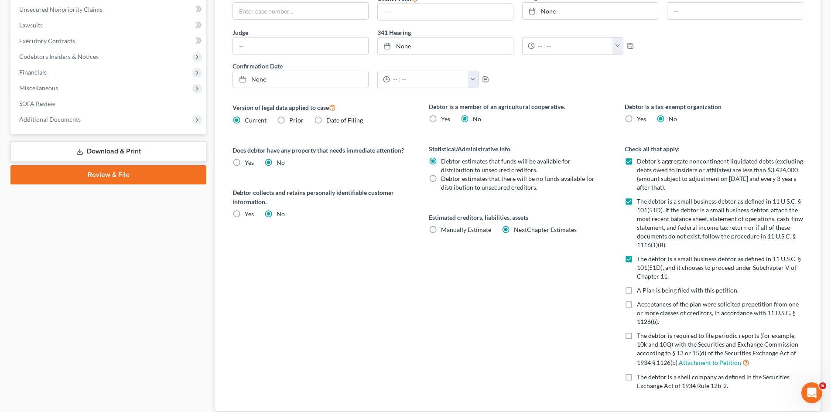
click at [637, 161] on label "Debtor’s aggregate noncontingent liquidated debts (excluding debts owed to insi…" at bounding box center [720, 174] width 166 height 35
click at [640, 161] on input "Debtor’s aggregate noncontingent liquidated debts (excluding debts owed to insi…" at bounding box center [643, 160] width 6 height 6
checkbox input "false"
click at [637, 202] on label "The debtor is a small business debtor as defined in 11 U.S.C. § 101(51D). If th…" at bounding box center [720, 223] width 166 height 52
click at [640, 202] on input "The debtor is a small business debtor as defined in 11 U.S.C. § 101(51D). If th…" at bounding box center [643, 200] width 6 height 6
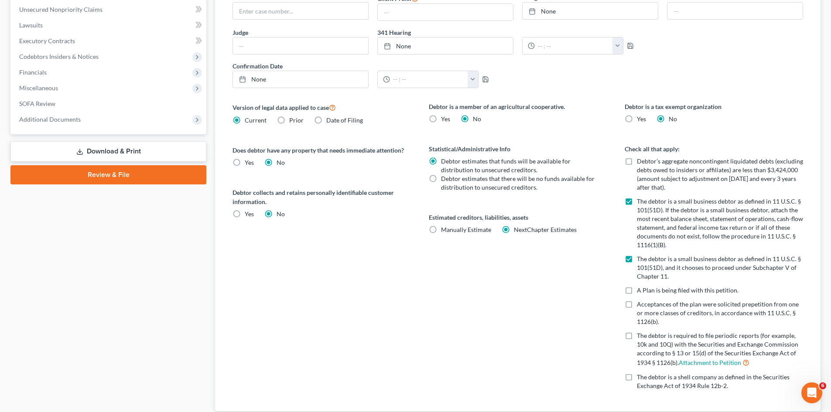
checkbox input "false"
click at [637, 259] on label "The debtor is a small business debtor as defined in 11 U.S.C. § 101(51D), and i…" at bounding box center [720, 268] width 166 height 26
click at [640, 259] on input "The debtor is a small business debtor as defined in 11 U.S.C. § 101(51D), and i…" at bounding box center [643, 258] width 6 height 6
checkbox input "false"
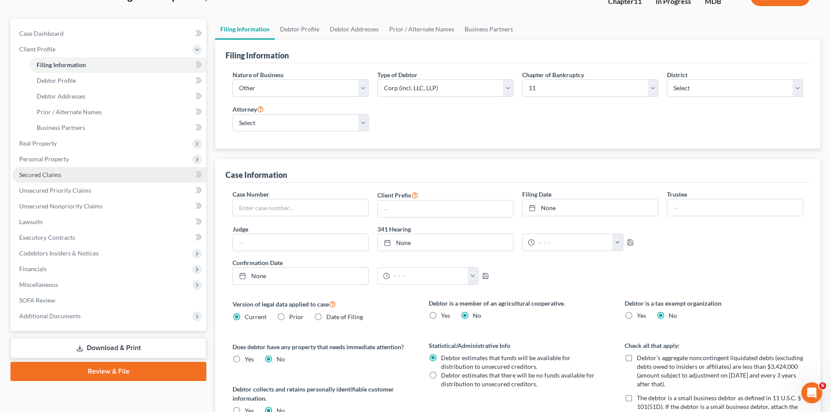
scroll to position [0, 0]
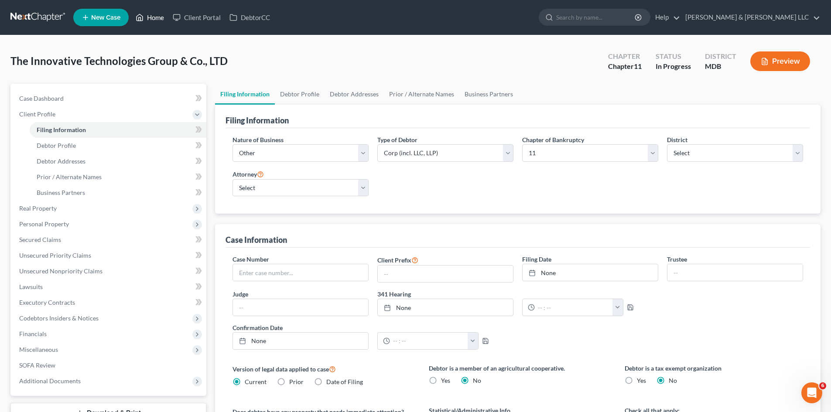
click at [144, 21] on icon at bounding box center [140, 17] width 8 height 10
